Goal: Book appointment/travel/reservation

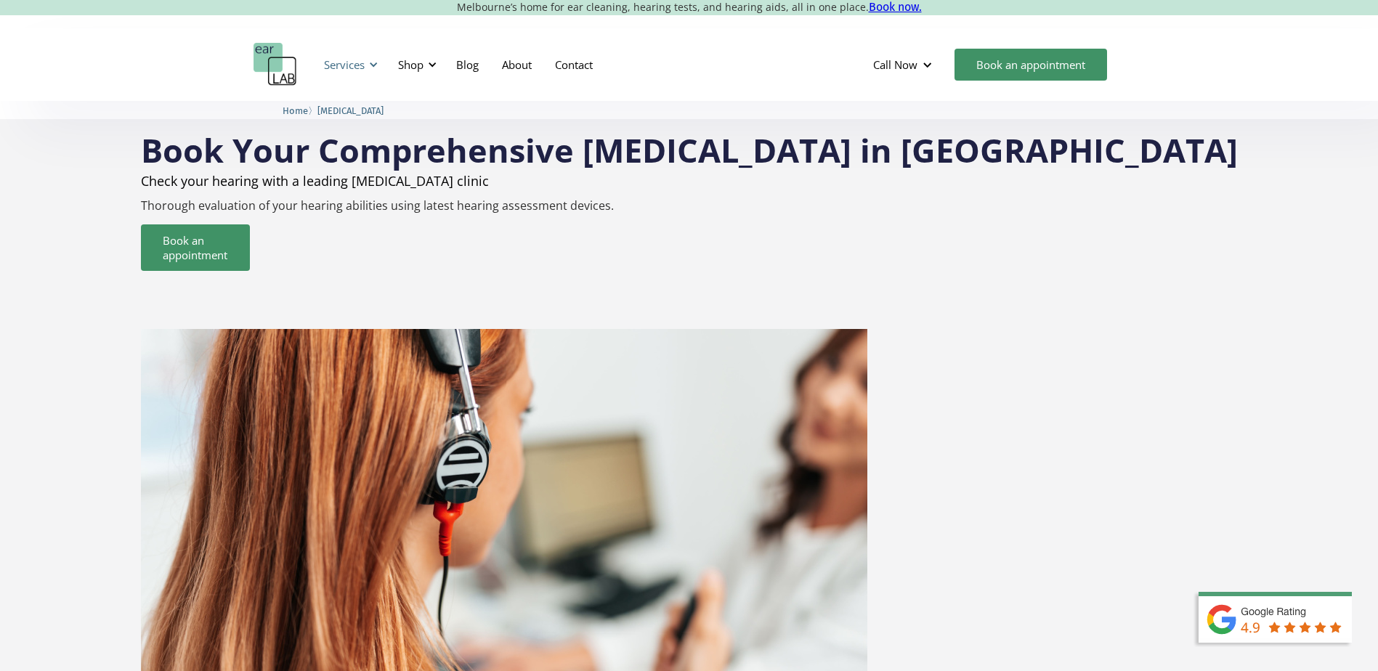
click at [354, 62] on div "Services" at bounding box center [344, 64] width 41 height 15
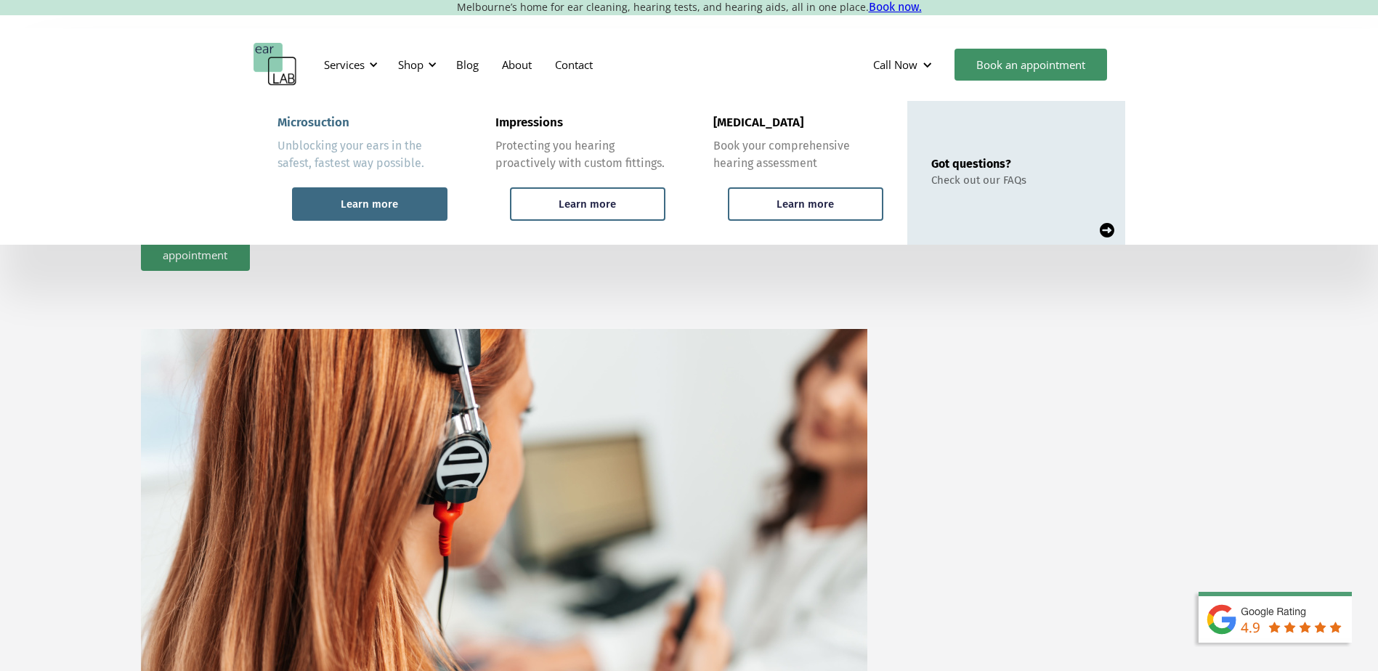
click at [392, 201] on div "Learn more" at bounding box center [369, 204] width 57 height 13
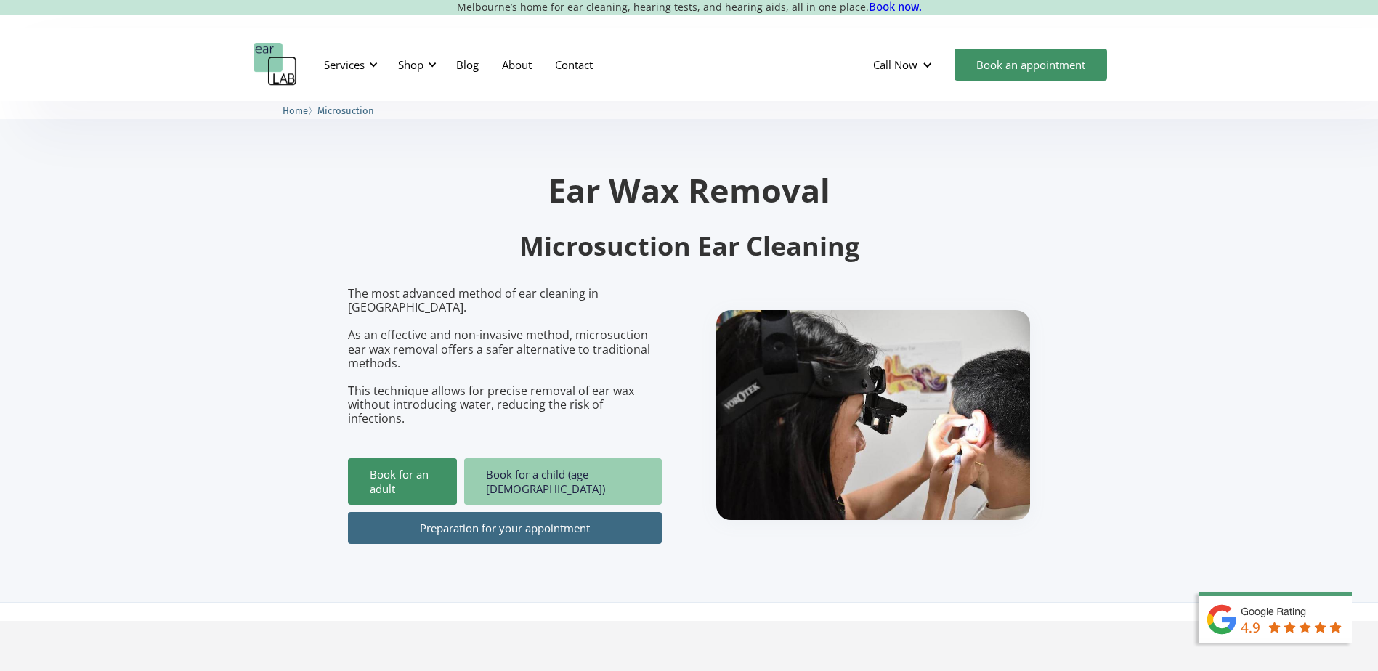
click at [551, 458] on link "Book for a child (age [DEMOGRAPHIC_DATA])" at bounding box center [563, 481] width 198 height 46
click at [557, 458] on link "Book for a child (age [DEMOGRAPHIC_DATA])" at bounding box center [563, 481] width 198 height 46
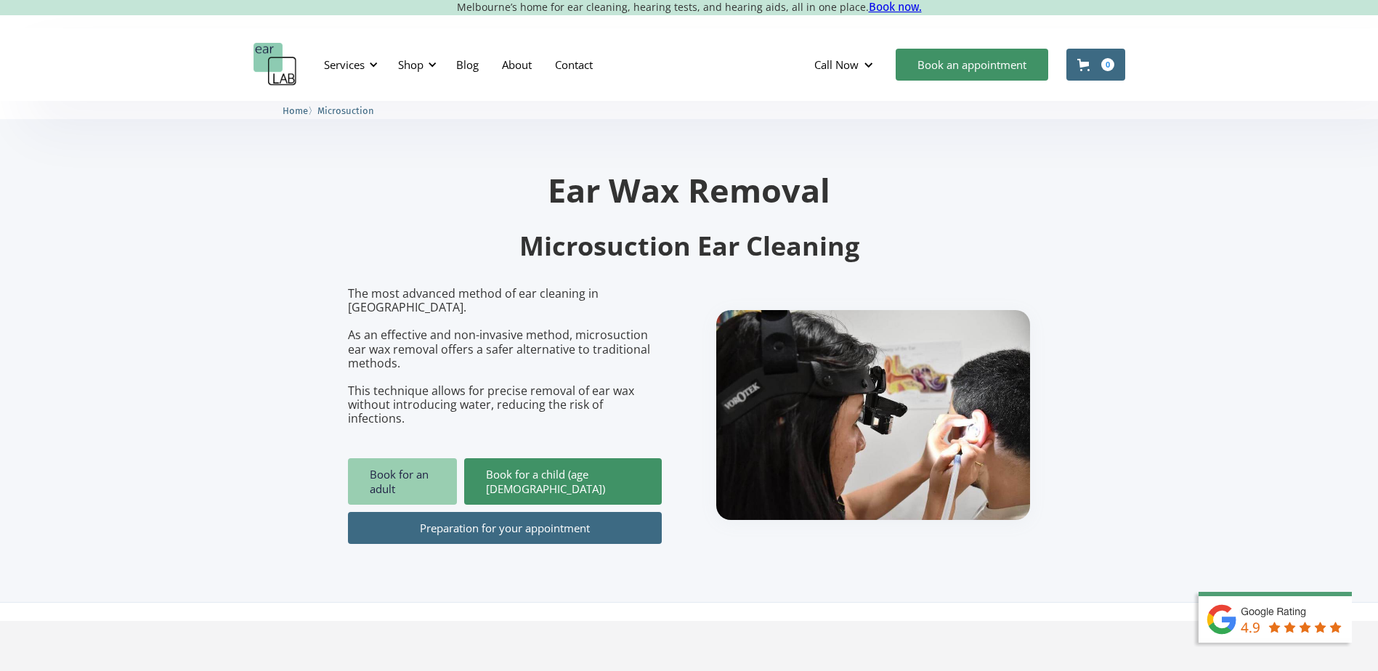
click at [450, 458] on link "Book for an adult" at bounding box center [402, 481] width 109 height 46
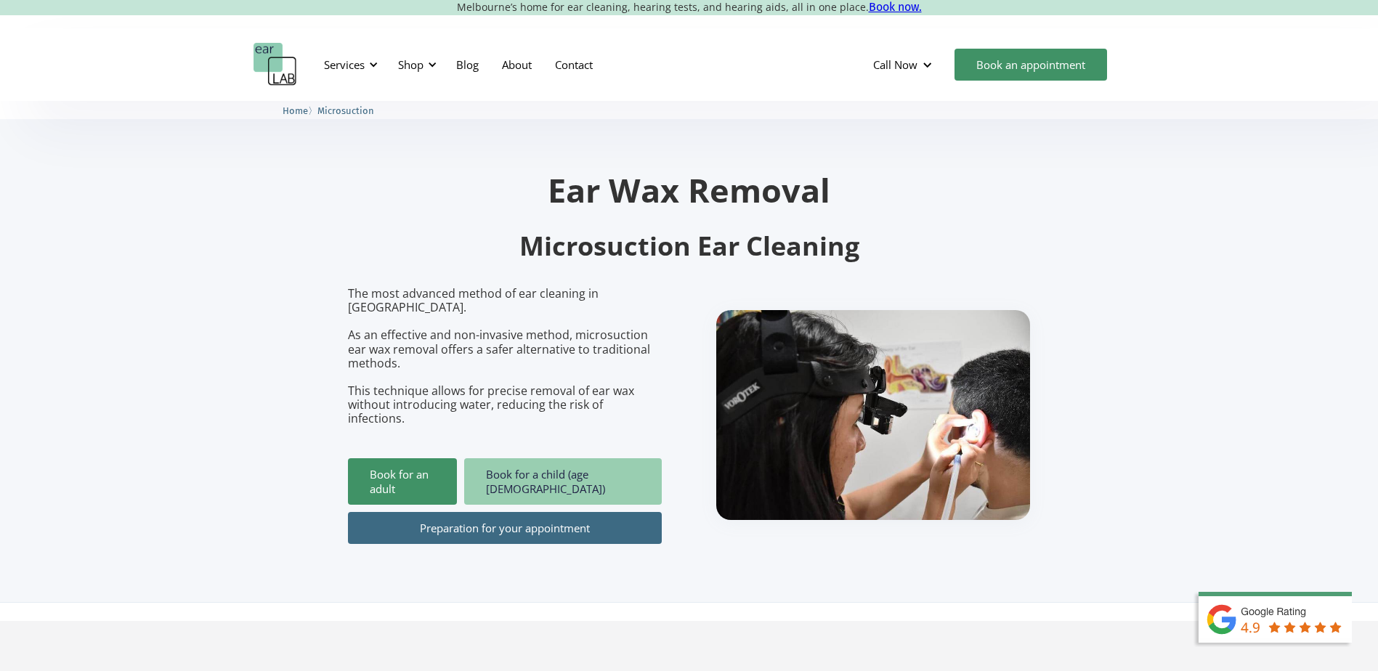
click at [536, 458] on link "Book for a child (age [DEMOGRAPHIC_DATA])" at bounding box center [563, 481] width 198 height 46
